Goal: Information Seeking & Learning: Learn about a topic

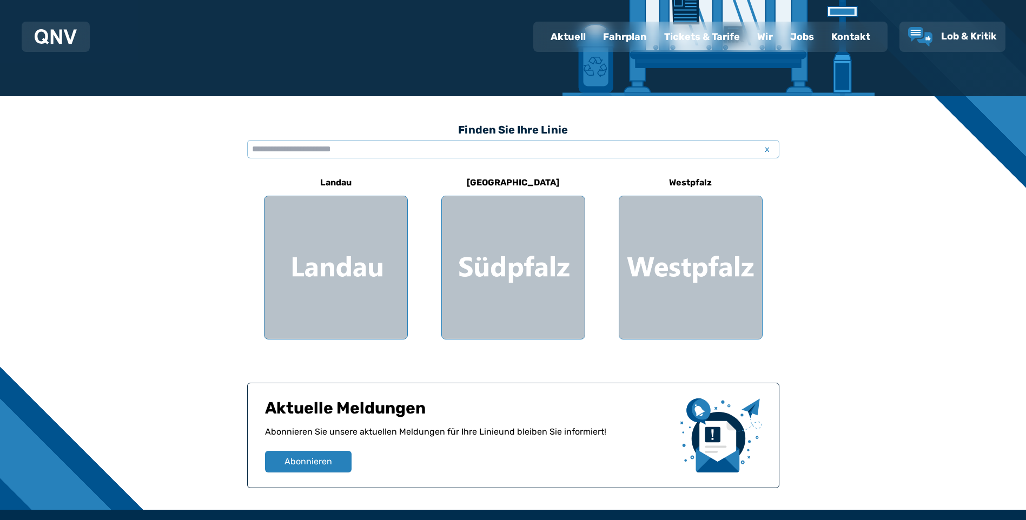
scroll to position [216, 0]
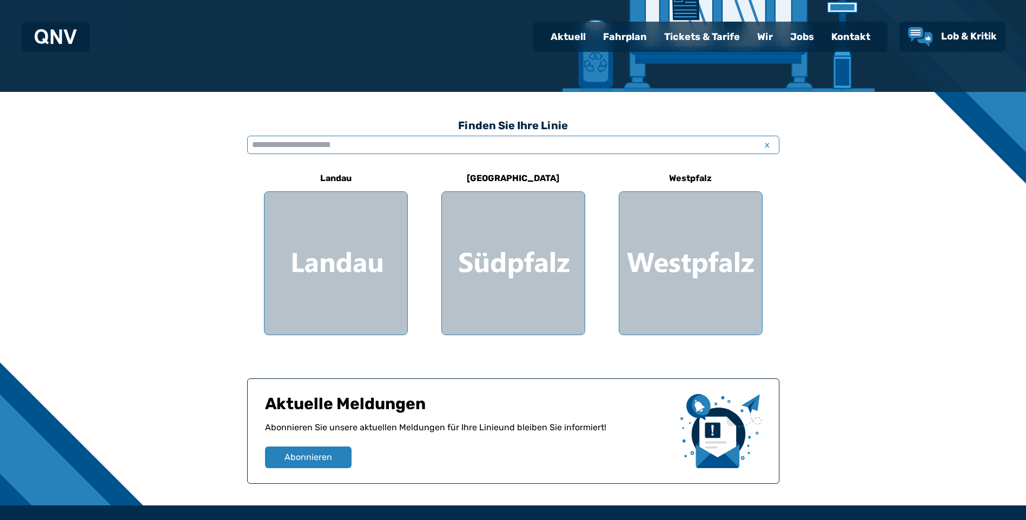
click at [460, 140] on input "text" at bounding box center [513, 145] width 532 height 18
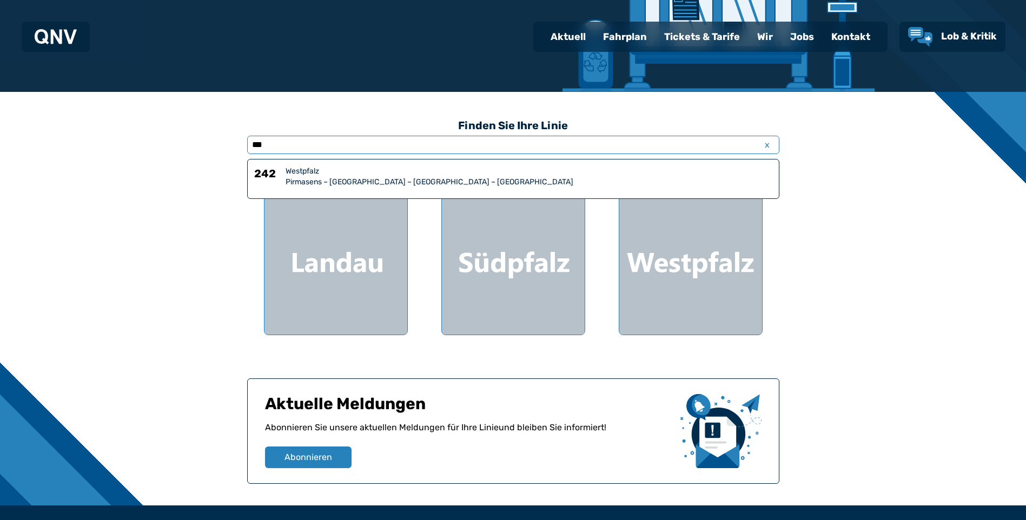
type input "***"
click at [369, 172] on div "Westpfalz" at bounding box center [529, 171] width 487 height 11
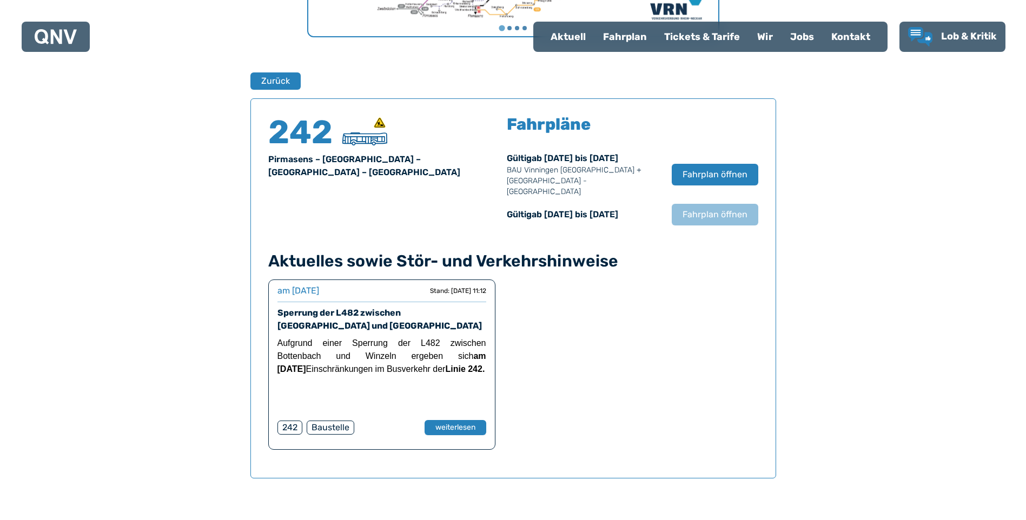
scroll to position [713, 0]
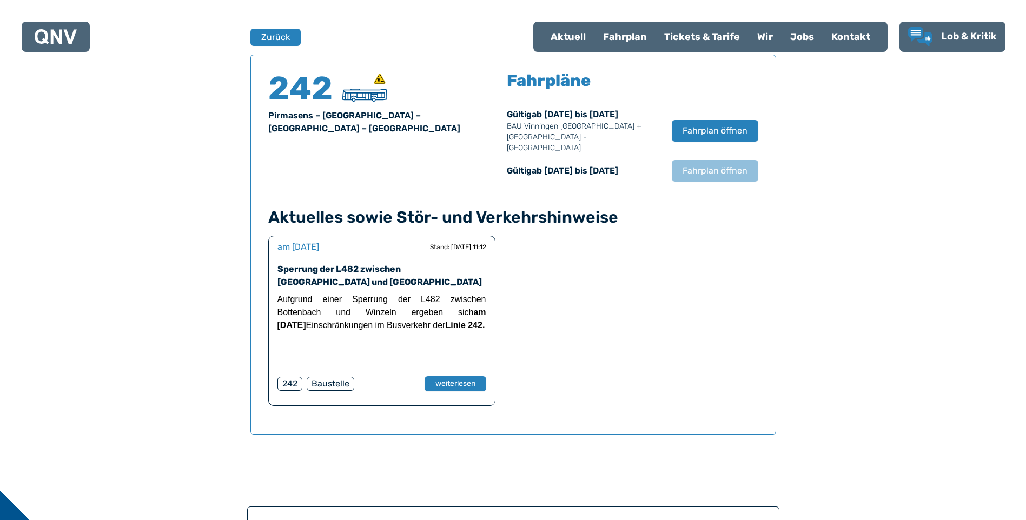
click at [288, 264] on div "Sperrung der L482 zwischen [GEOGRAPHIC_DATA] und [GEOGRAPHIC_DATA]" at bounding box center [381, 276] width 209 height 26
click at [290, 269] on link "Sperrung der L482 zwischen [GEOGRAPHIC_DATA] und [GEOGRAPHIC_DATA]" at bounding box center [379, 275] width 204 height 23
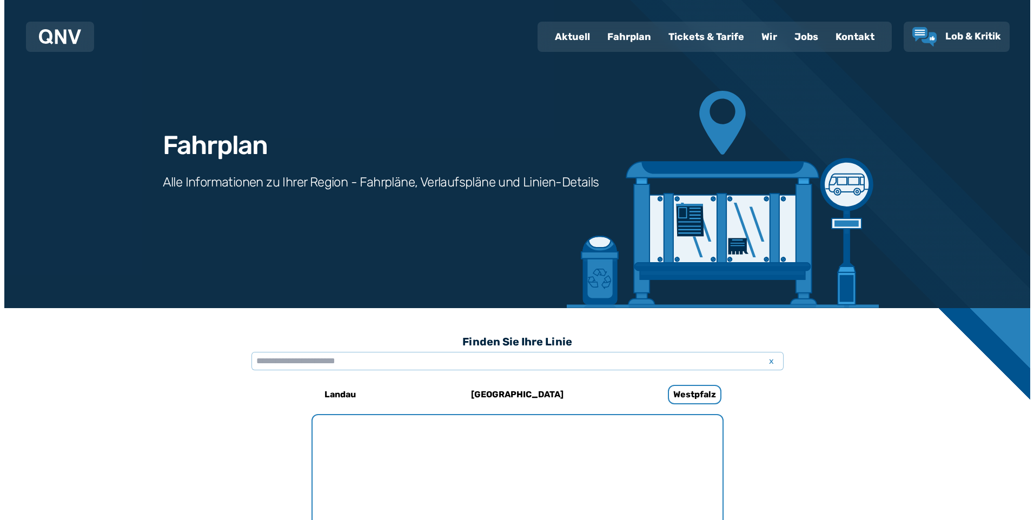
scroll to position [713, 0]
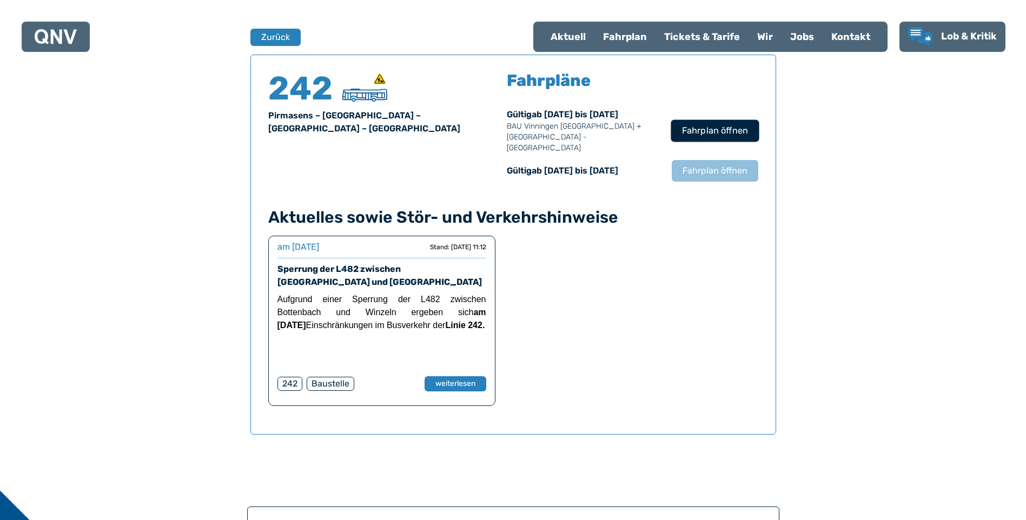
click at [714, 124] on span "Fahrplan öffnen" at bounding box center [714, 130] width 66 height 13
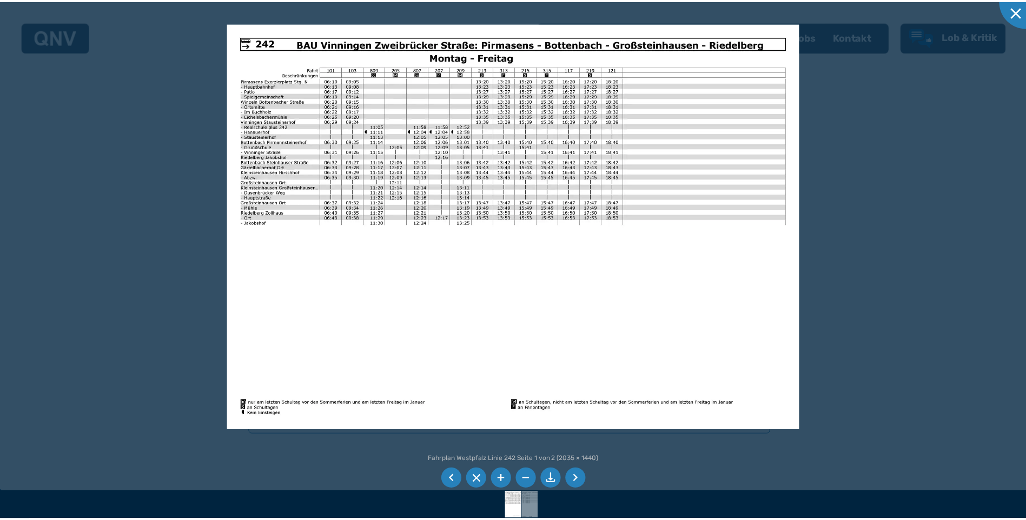
scroll to position [216, 0]
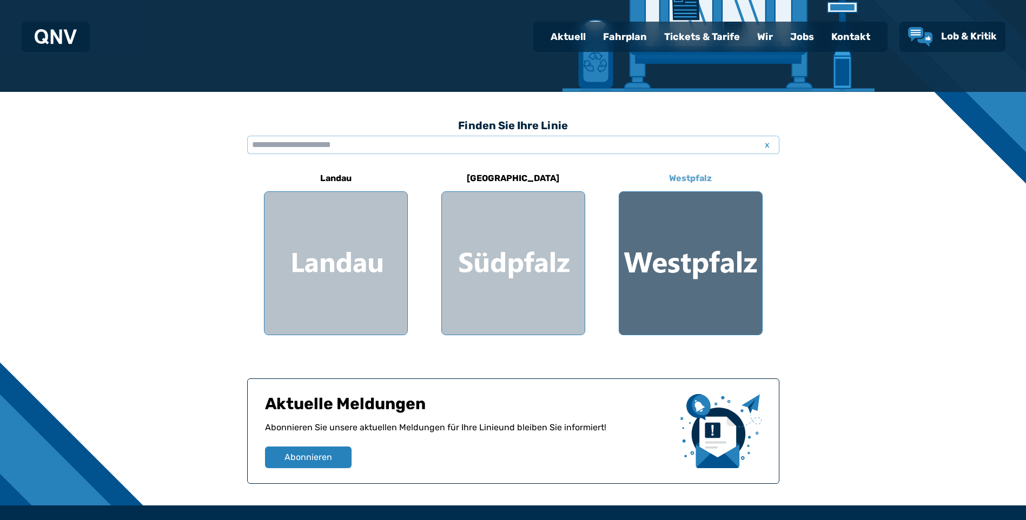
click at [676, 281] on div at bounding box center [690, 263] width 143 height 143
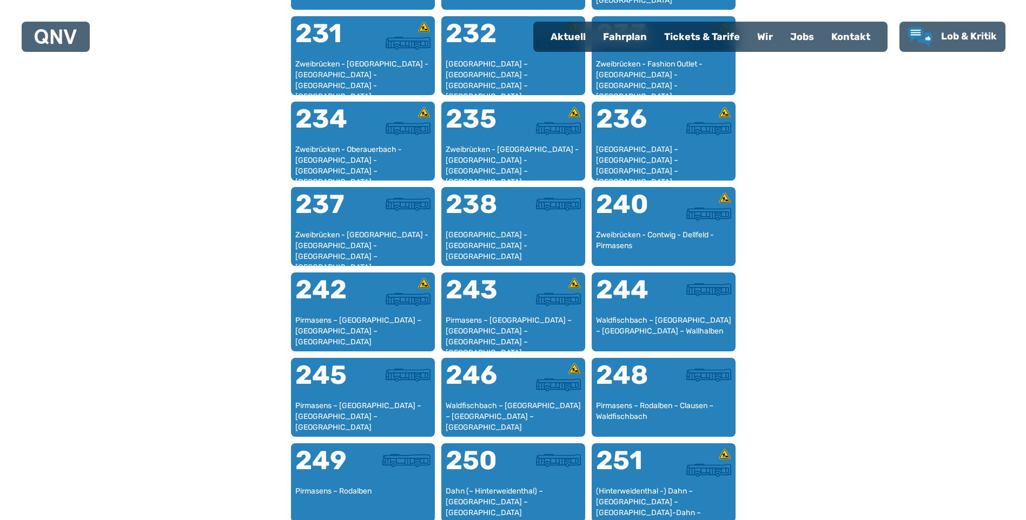
scroll to position [982, 0]
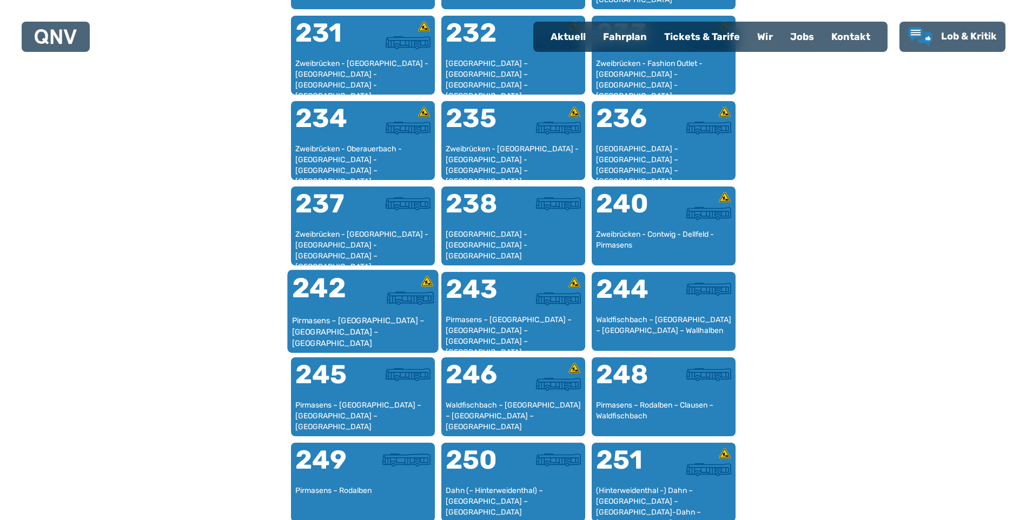
click at [408, 301] on img at bounding box center [410, 298] width 47 height 14
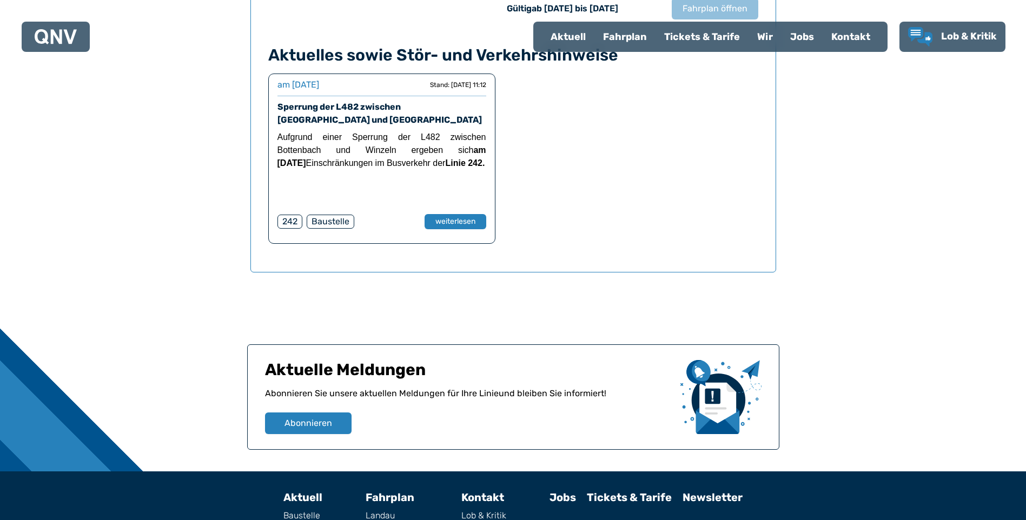
scroll to position [713, 0]
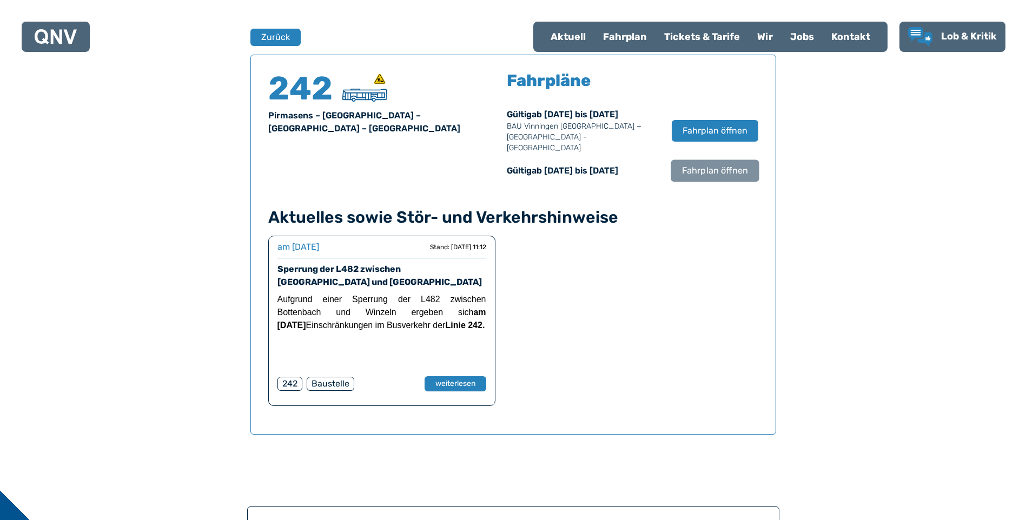
click at [717, 168] on button "Fahrplan öffnen" at bounding box center [715, 171] width 88 height 22
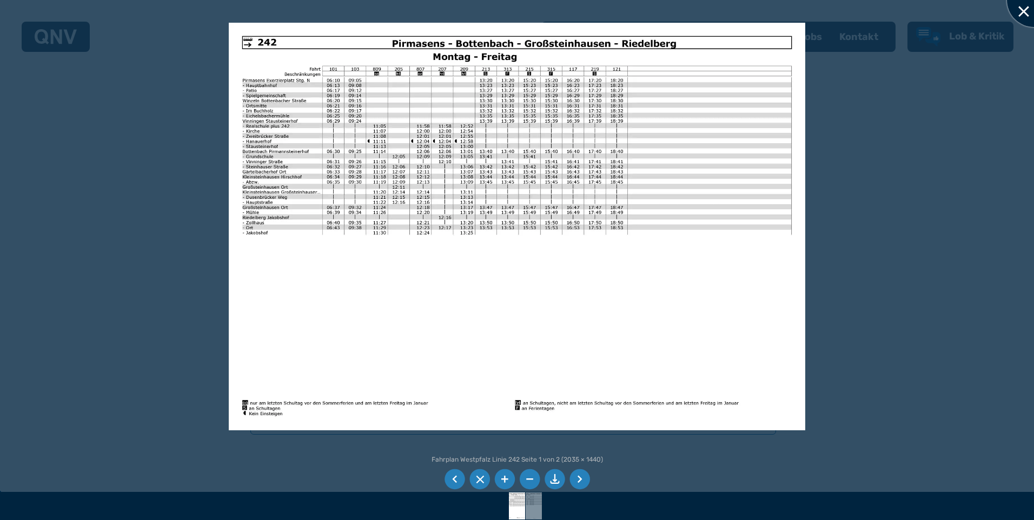
click at [1020, 7] on div at bounding box center [1034, 0] width 54 height 54
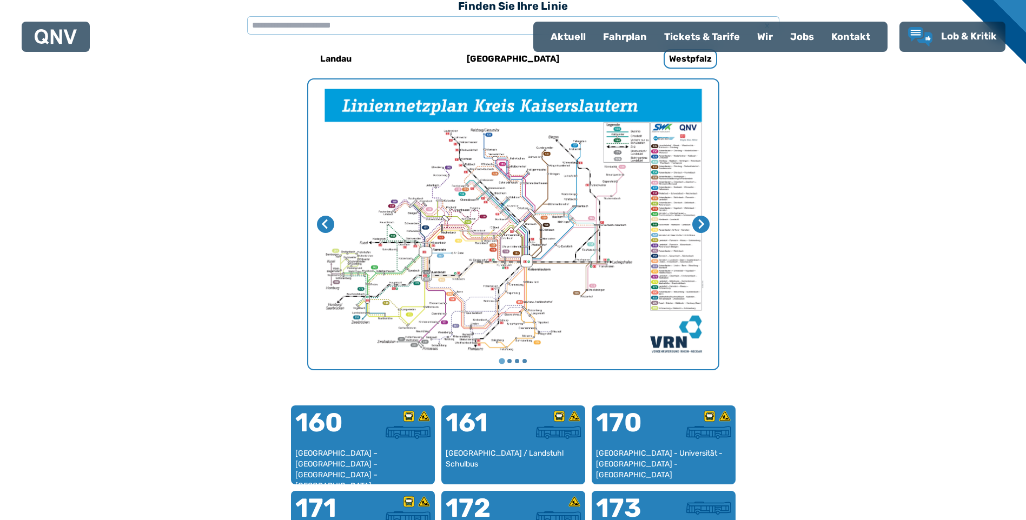
scroll to position [333, 0]
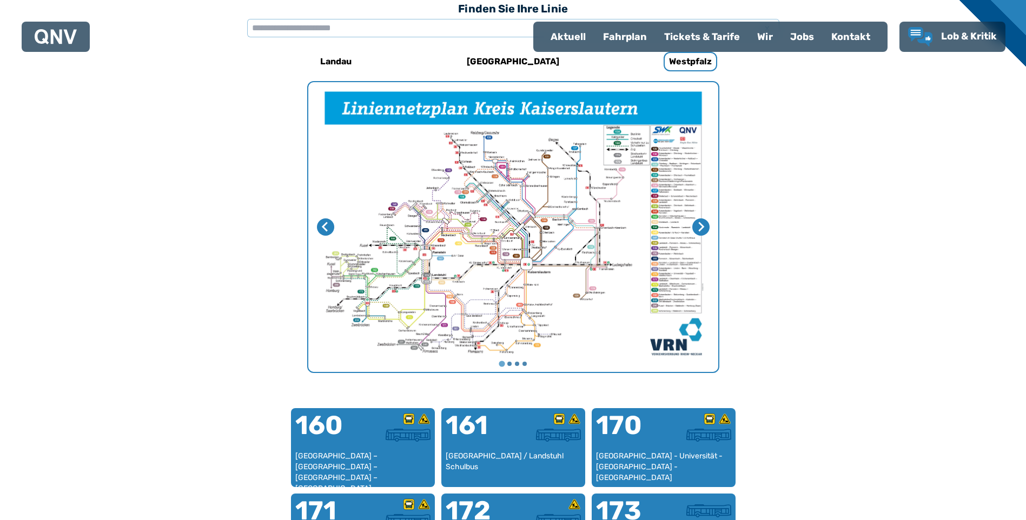
scroll to position [216, 0]
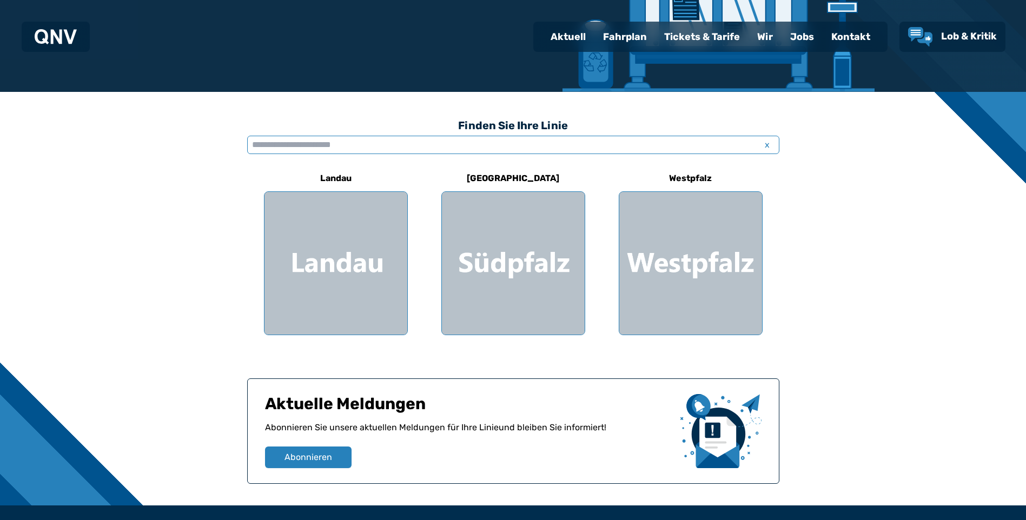
click at [452, 146] on input "text" at bounding box center [513, 145] width 532 height 18
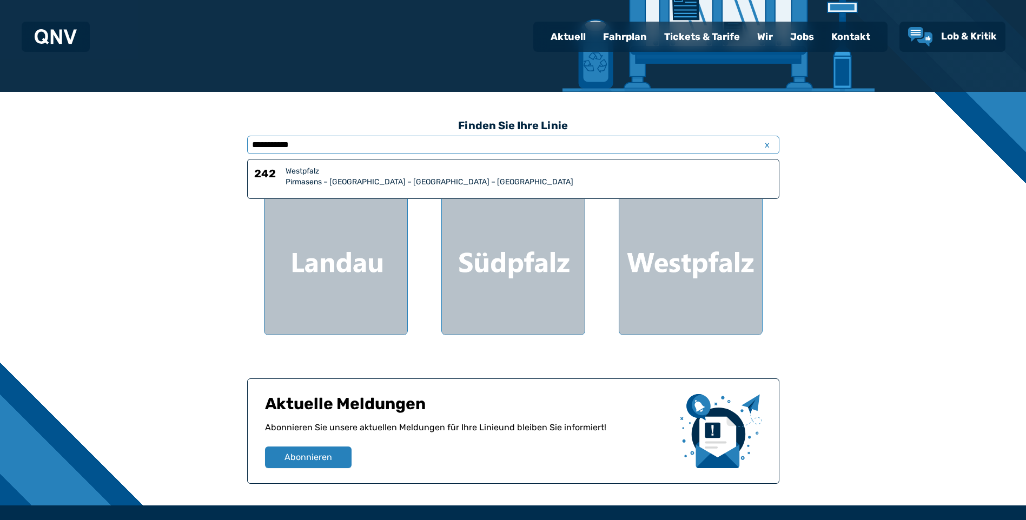
type input "**********"
click at [358, 180] on div "Pirmasens – [GEOGRAPHIC_DATA] – [GEOGRAPHIC_DATA] – [GEOGRAPHIC_DATA]" at bounding box center [529, 182] width 487 height 11
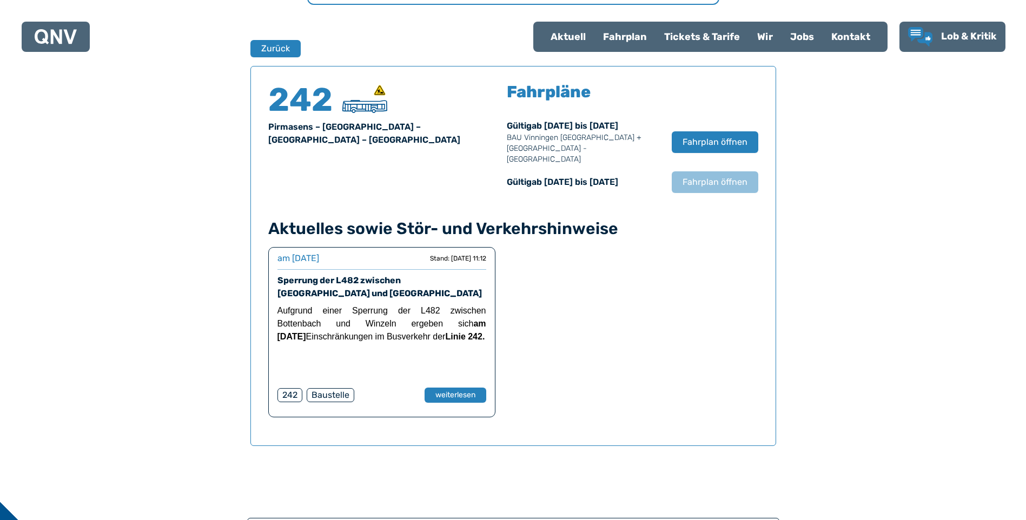
scroll to position [713, 0]
